Goal: Submit feedback/report problem

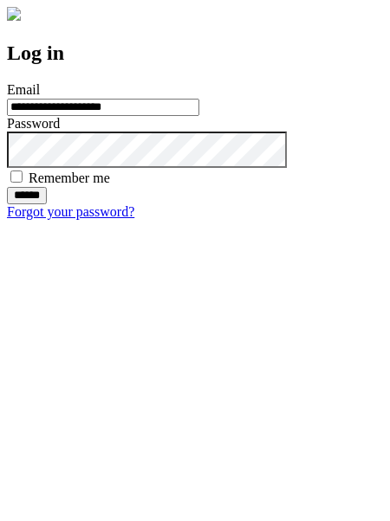
click at [47, 204] on input "******" at bounding box center [27, 195] width 40 height 17
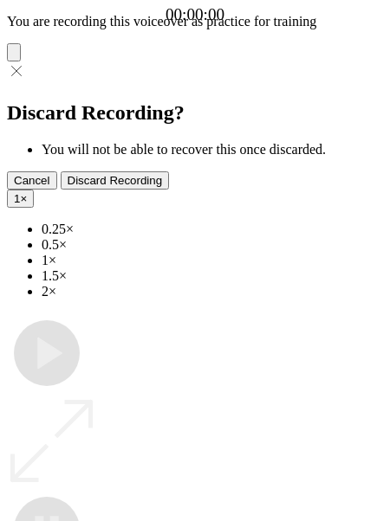
type input "**********"
